Goal: Information Seeking & Learning: Learn about a topic

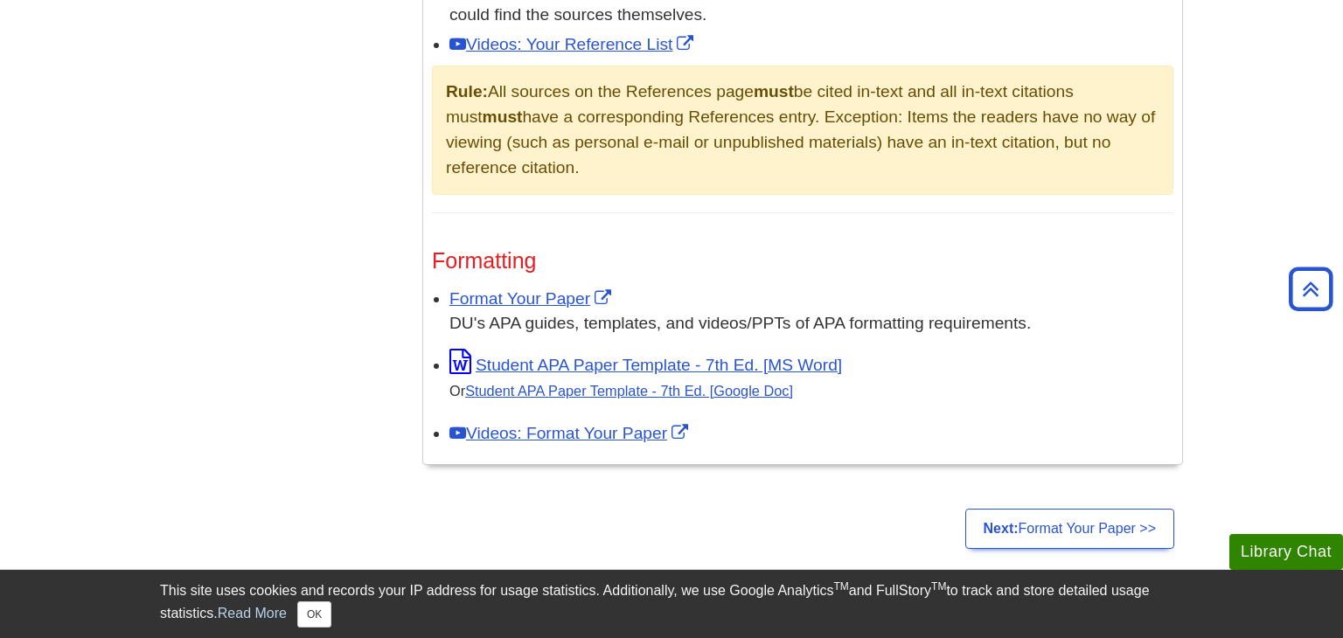
scroll to position [1262, 0]
click at [550, 394] on link "Student APA Paper Template - 7th Ed. [Google Doc]" at bounding box center [629, 390] width 328 height 16
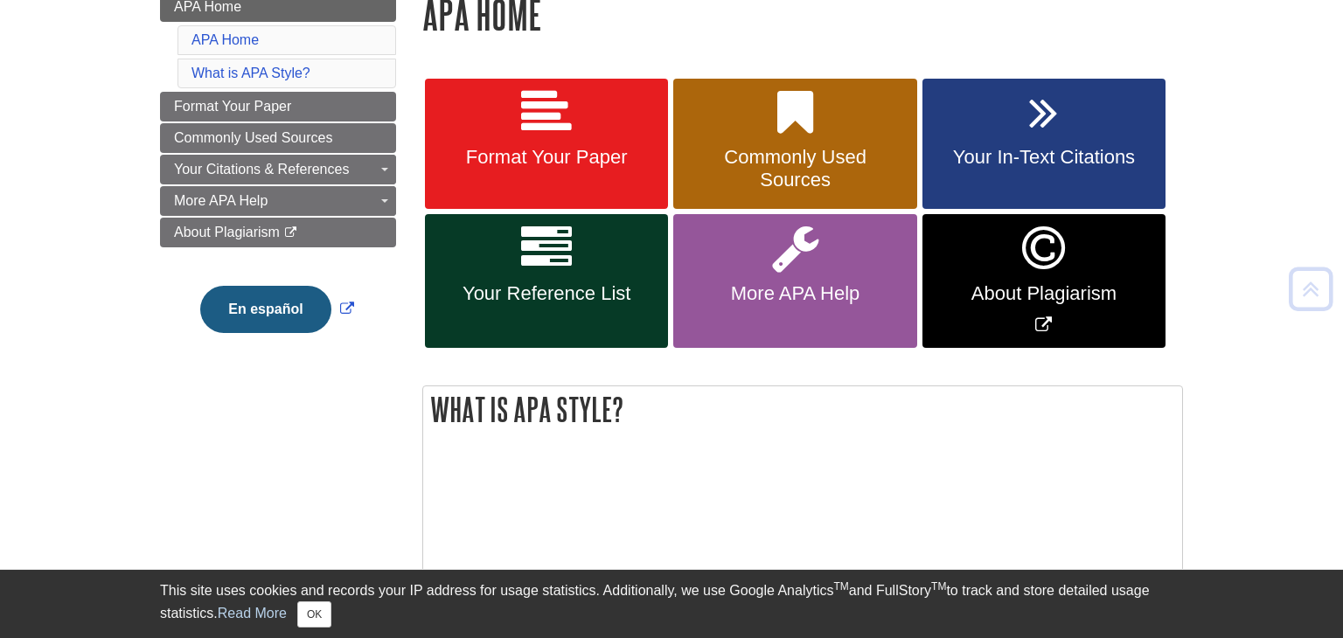
scroll to position [268, 0]
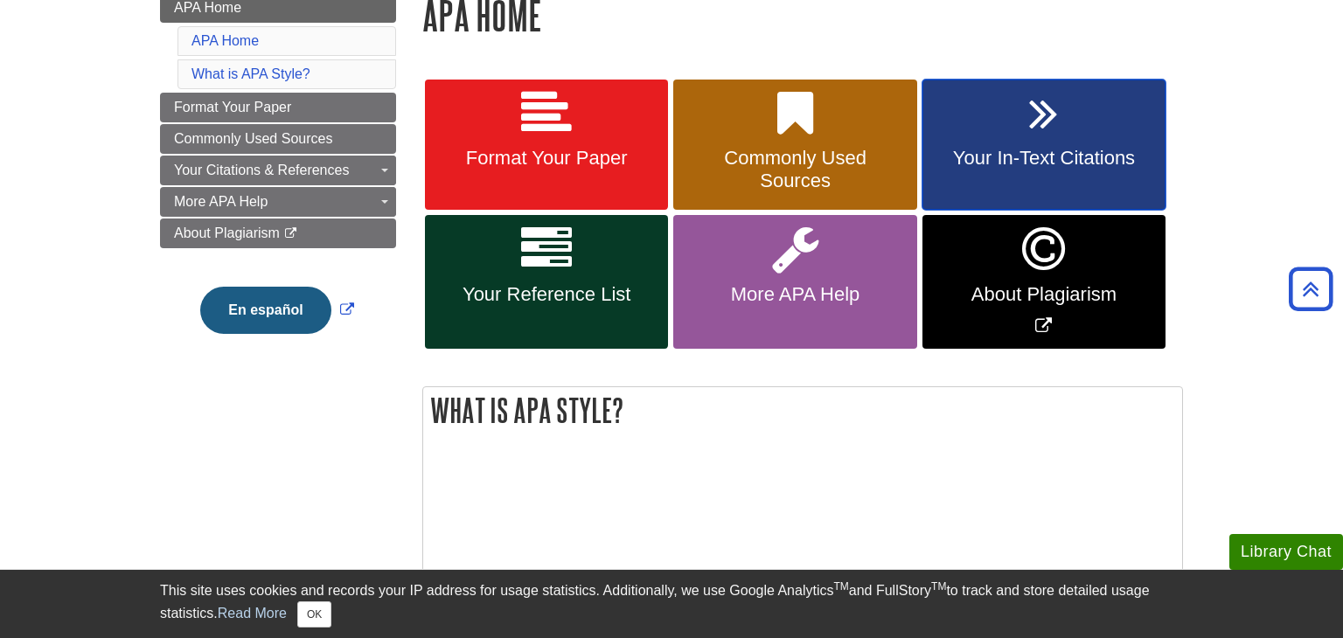
click at [1037, 136] on icon at bounding box center [1043, 113] width 29 height 51
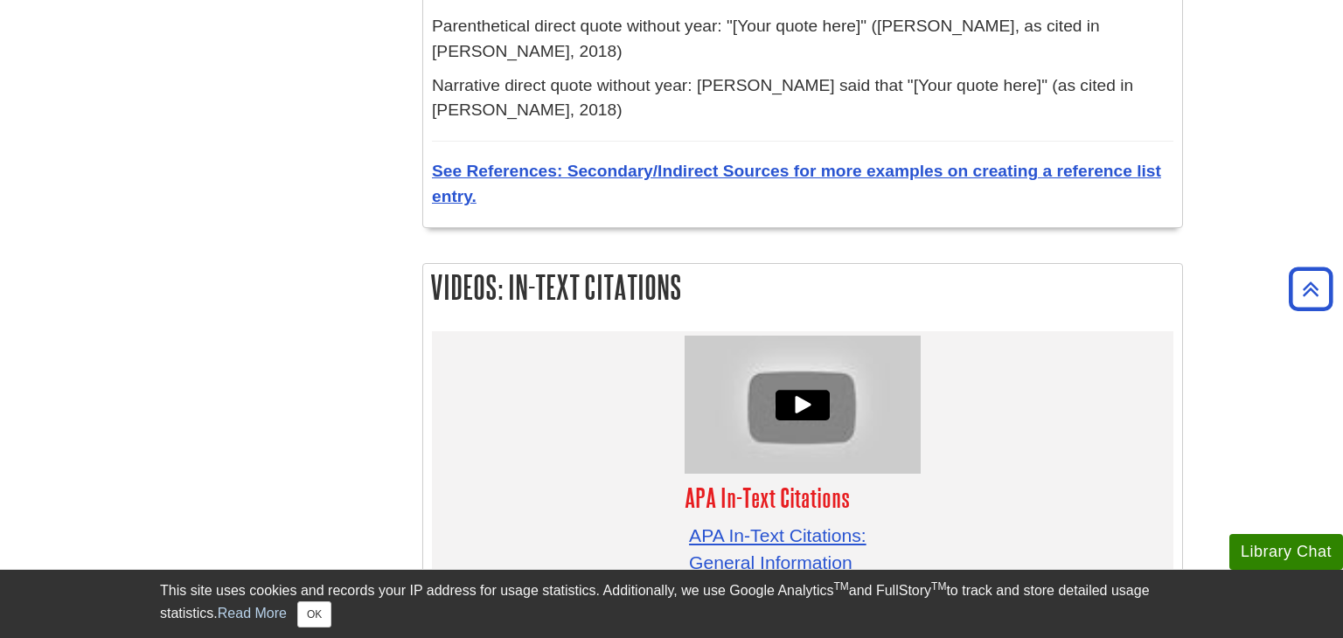
scroll to position [5278, 0]
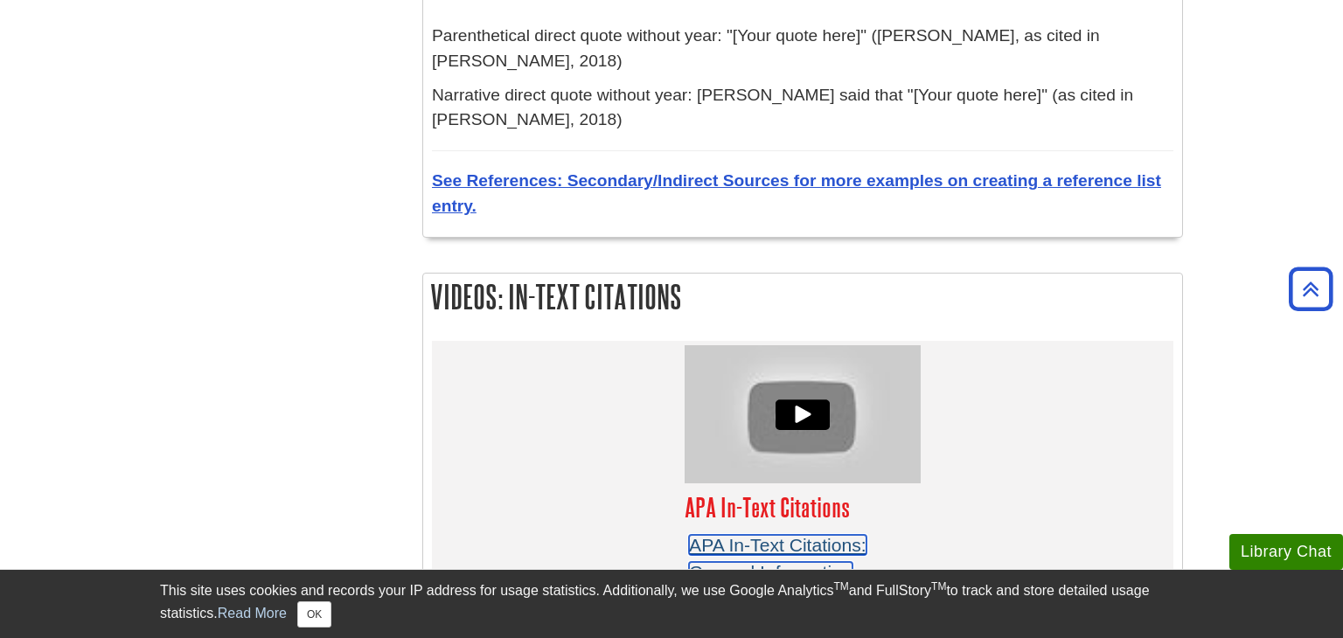
click at [775, 535] on link "APA In-Text Citations: General Information" at bounding box center [777, 559] width 177 height 48
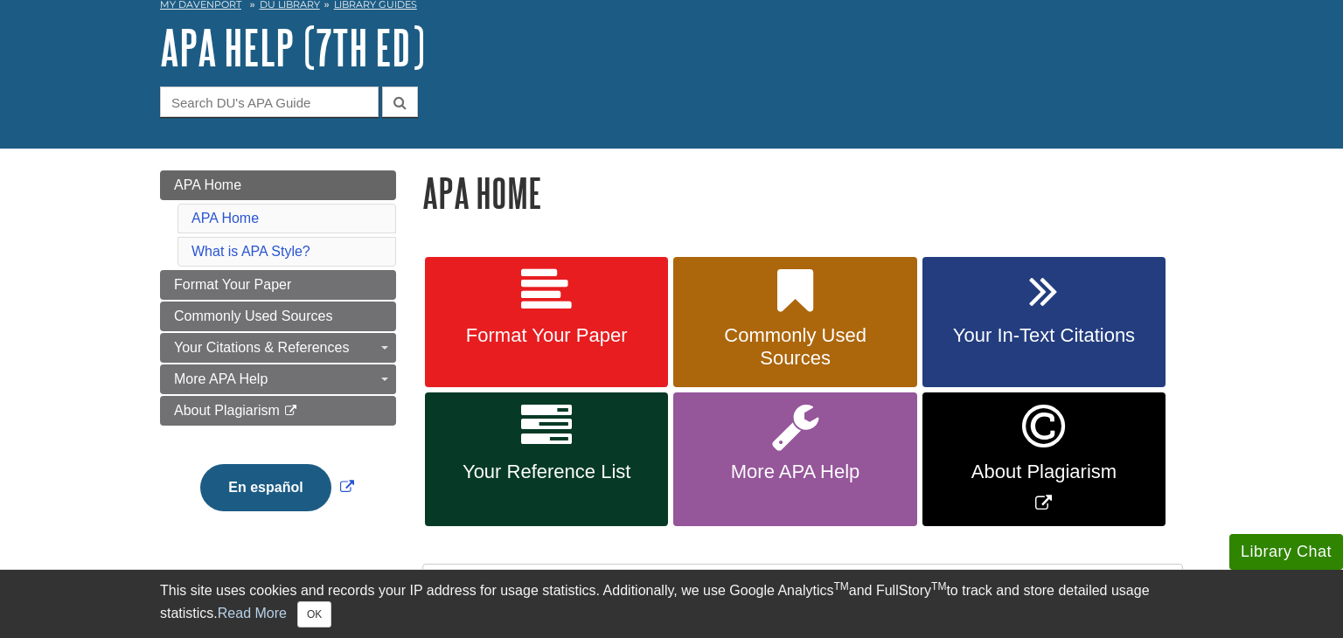
scroll to position [89, 0]
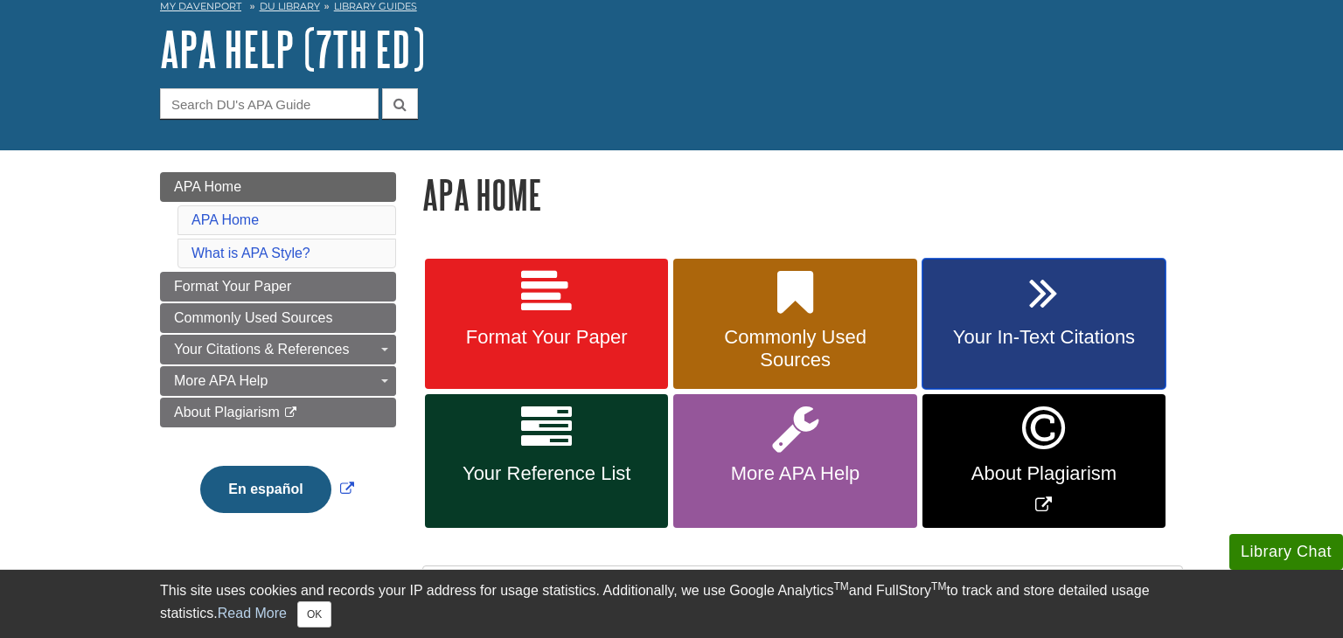
click at [954, 300] on link "Your In-Text Citations" at bounding box center [1043, 324] width 243 height 131
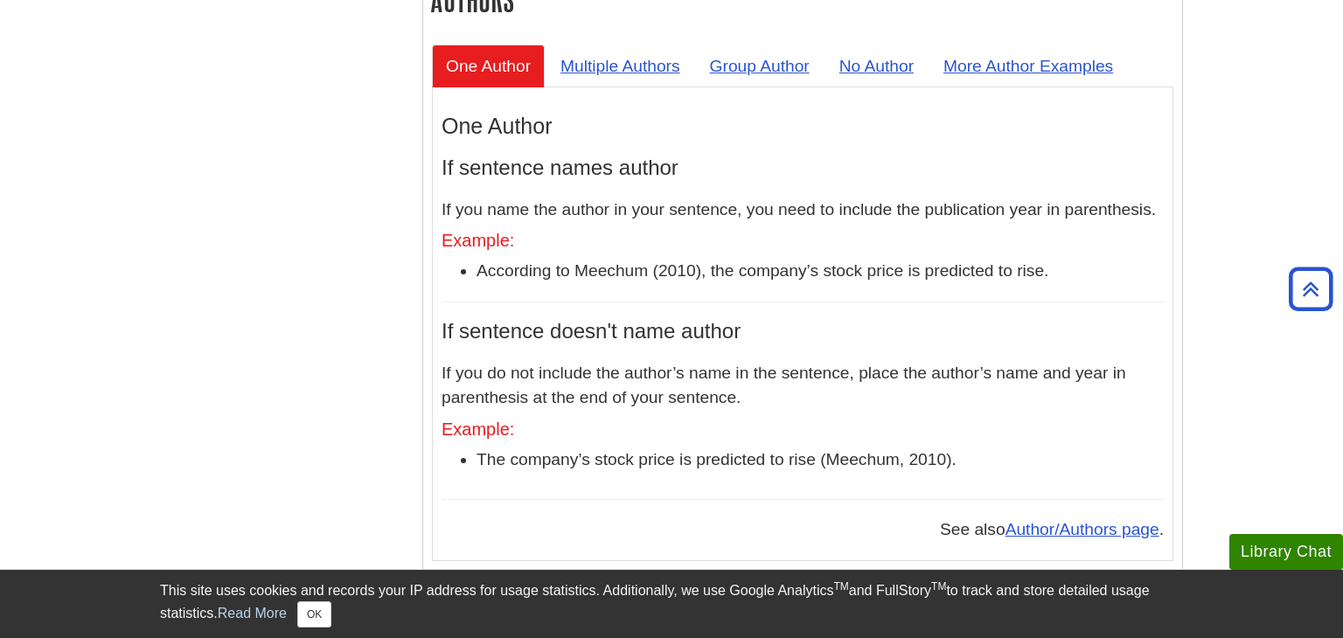
scroll to position [1675, 0]
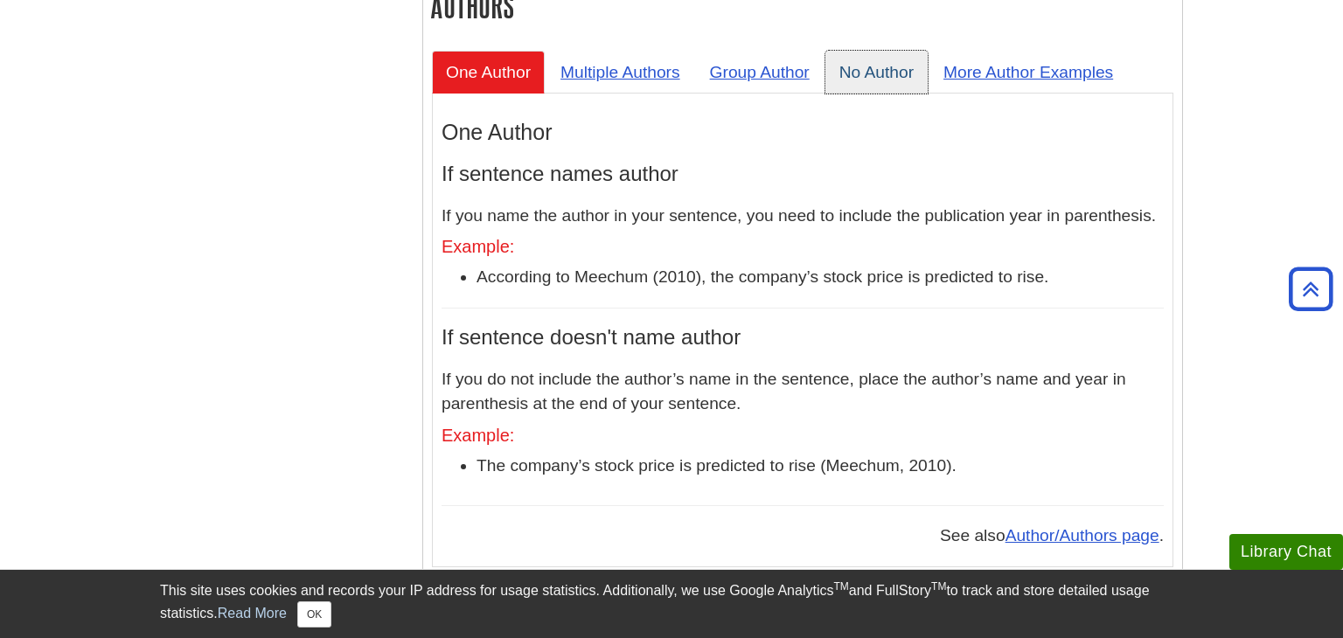
click at [859, 51] on link "No Author" at bounding box center [876, 72] width 102 height 43
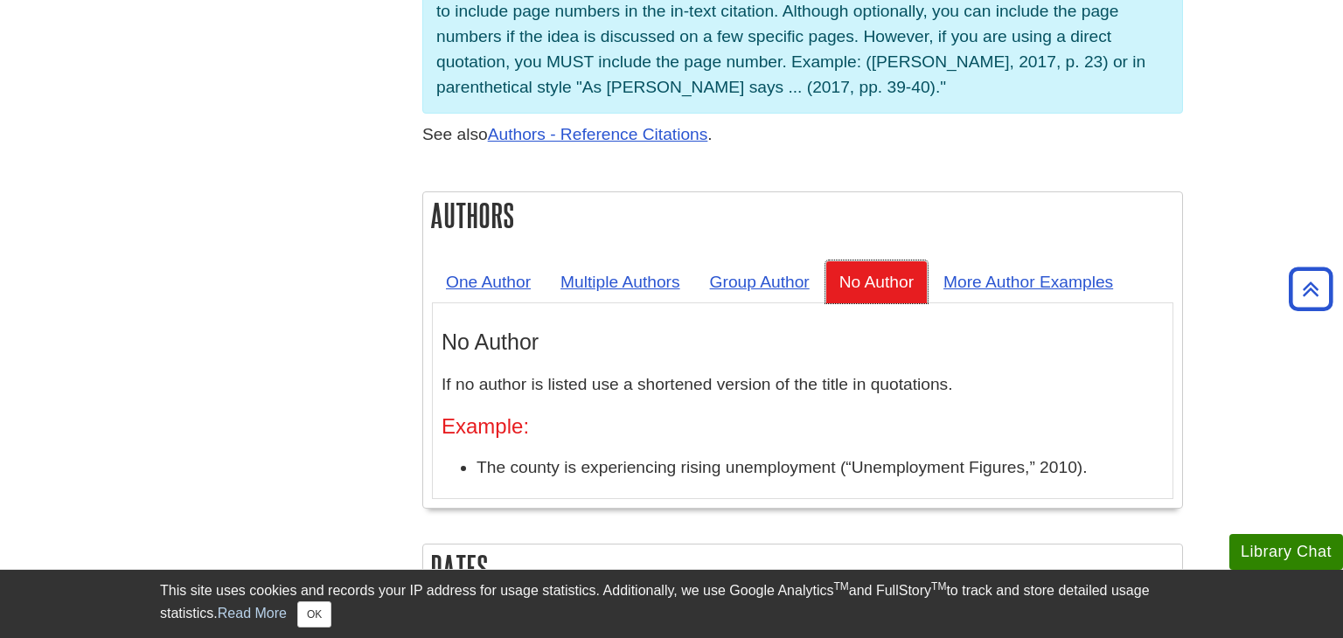
scroll to position [1466, 0]
click at [633, 260] on link "Multiple Authors" at bounding box center [620, 281] width 148 height 43
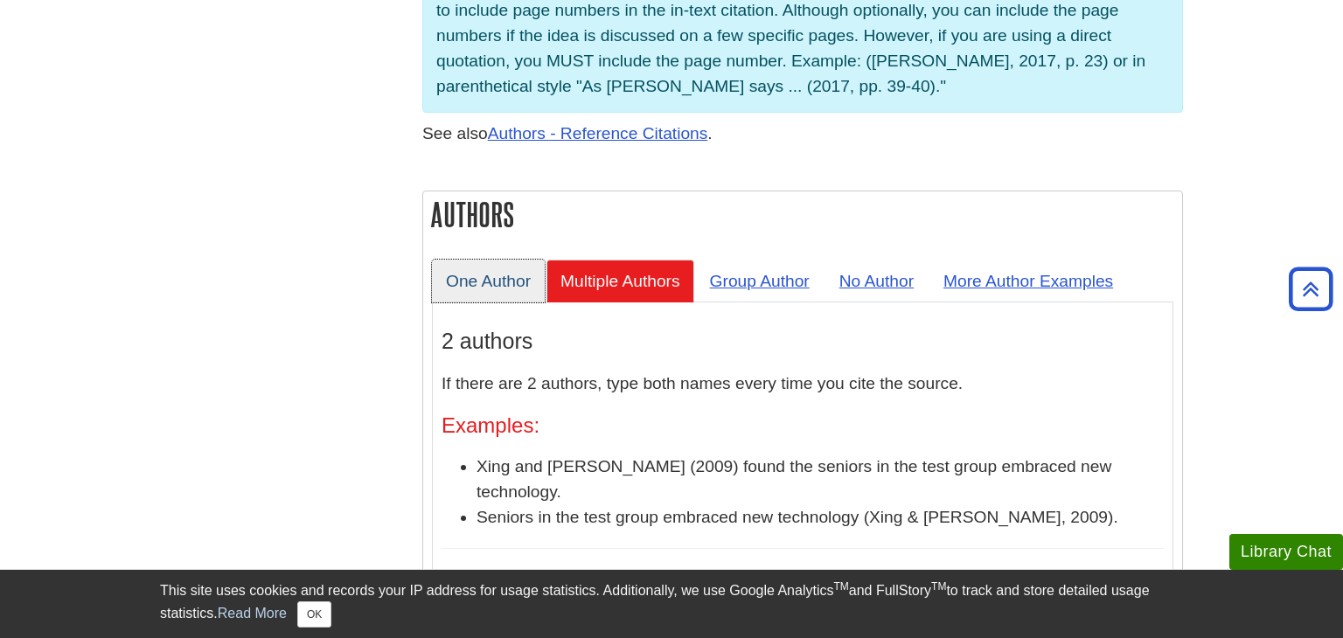
click at [522, 260] on link "One Author" at bounding box center [488, 281] width 113 height 43
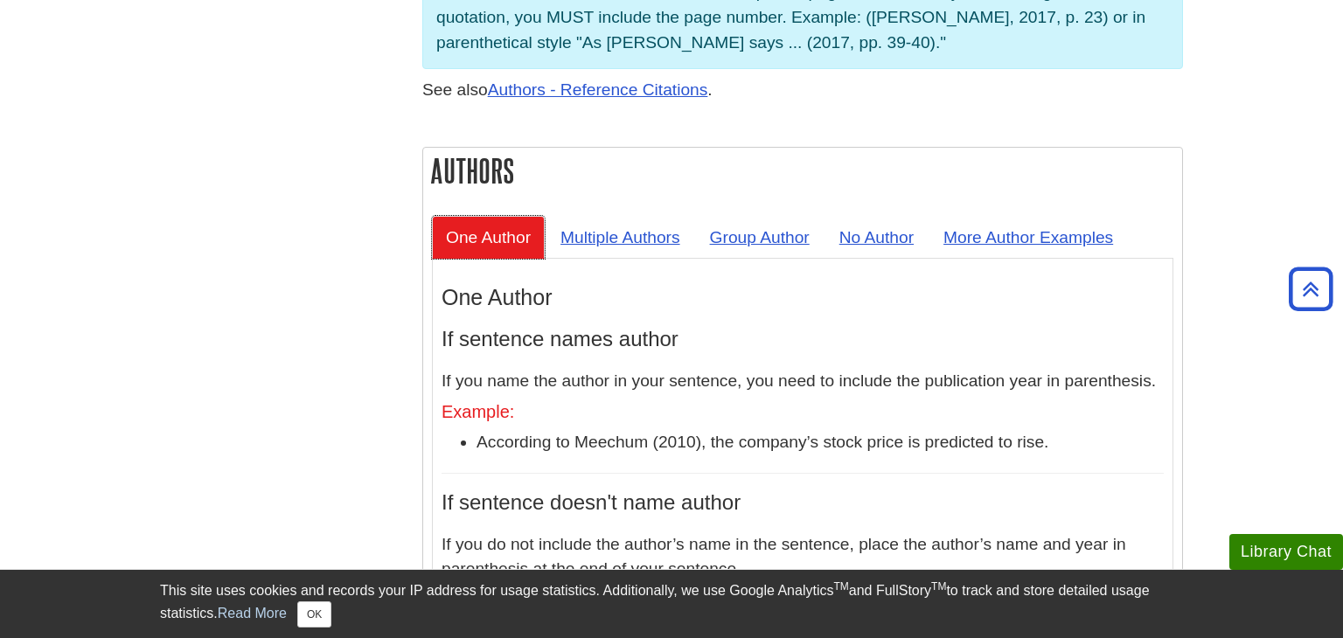
scroll to position [1502, 0]
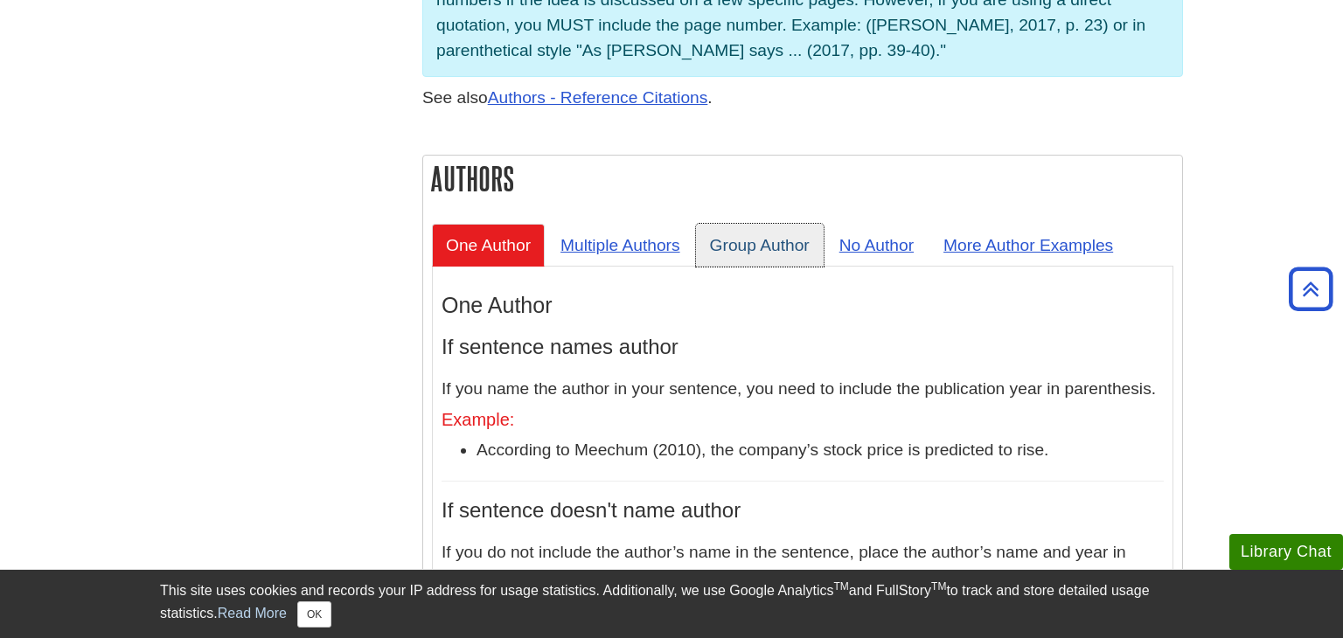
click at [780, 224] on link "Group Author" at bounding box center [760, 245] width 128 height 43
